Goal: Check status: Check status

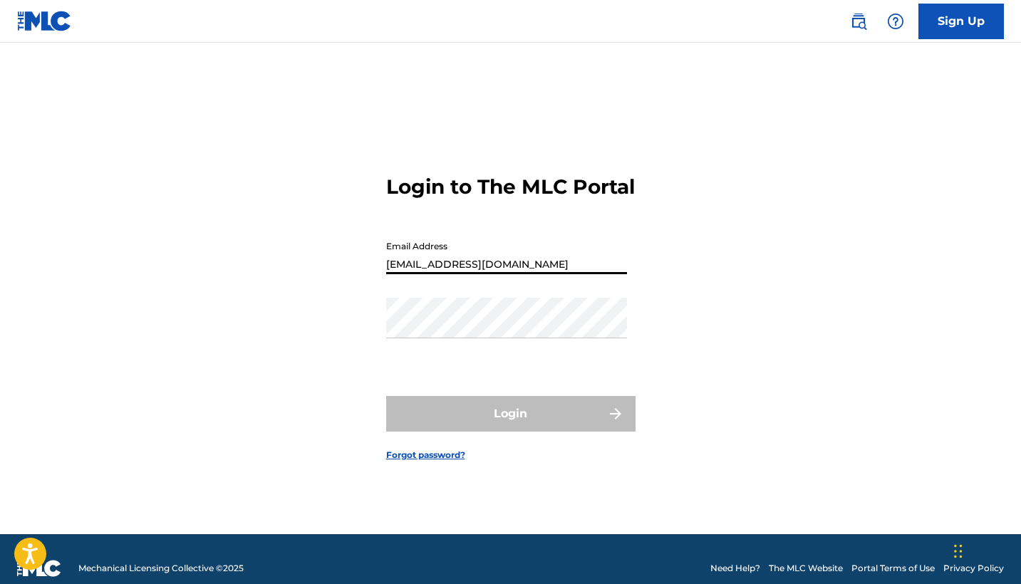
type input "[EMAIL_ADDRESS][DOMAIN_NAME]"
click at [510, 426] on button "Login" at bounding box center [510, 414] width 249 height 36
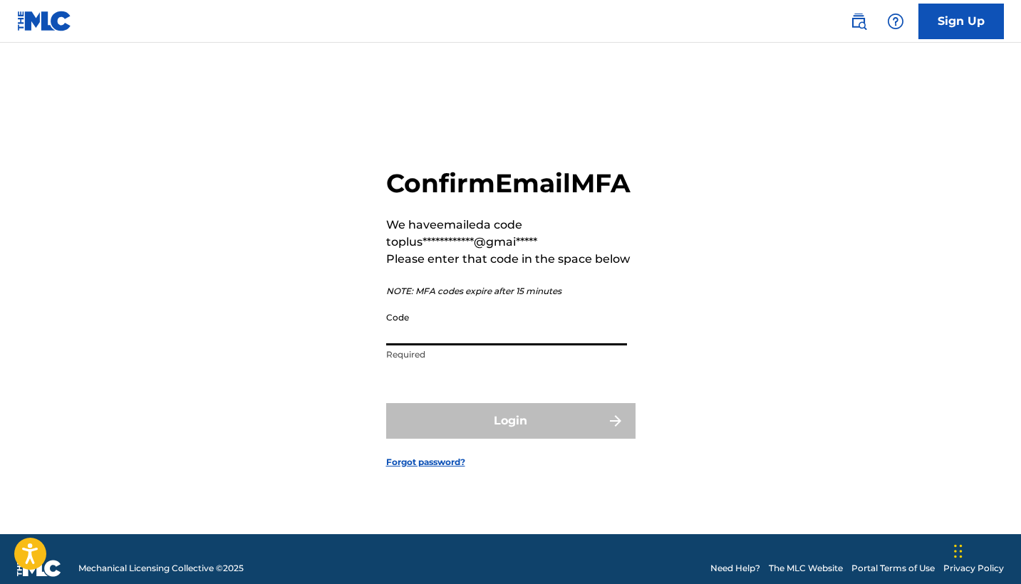
click at [422, 343] on input "Code" at bounding box center [506, 325] width 241 height 41
type input "433876"
click at [510, 437] on button "Login" at bounding box center [510, 421] width 249 height 36
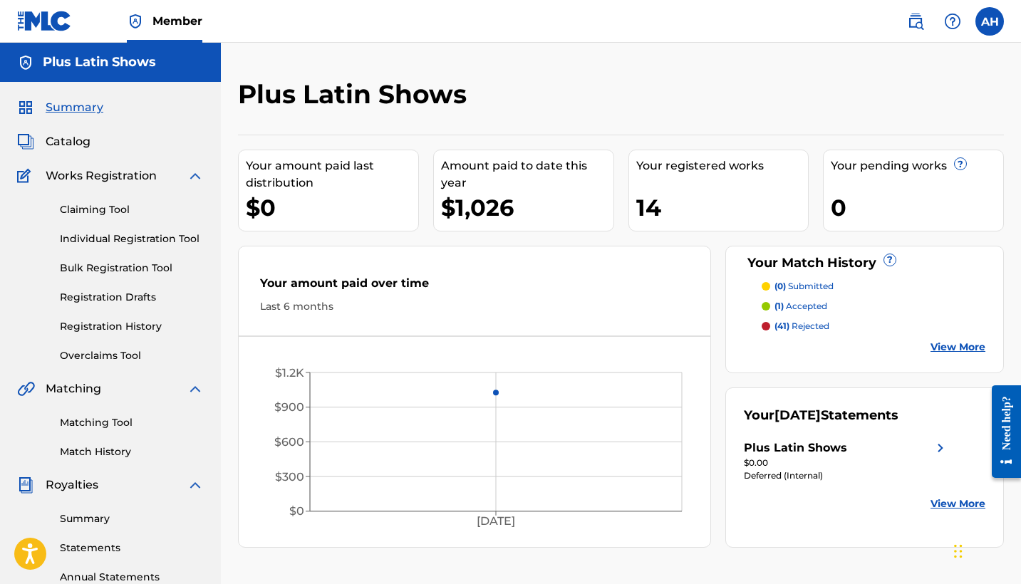
click at [944, 504] on link "View More" at bounding box center [957, 504] width 55 height 15
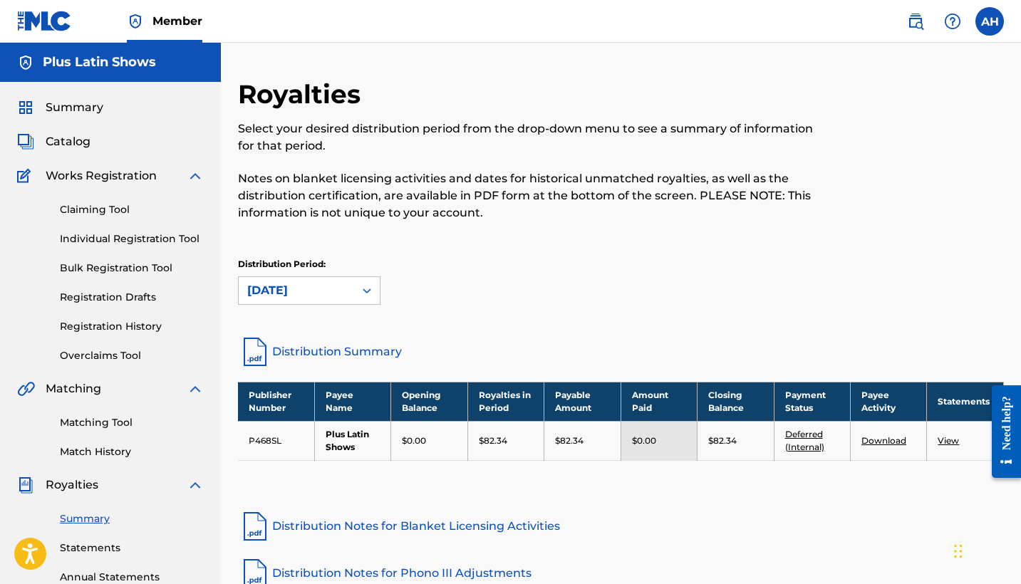
click at [72, 108] on span "Summary" at bounding box center [75, 107] width 58 height 17
